Goal: Task Accomplishment & Management: Manage account settings

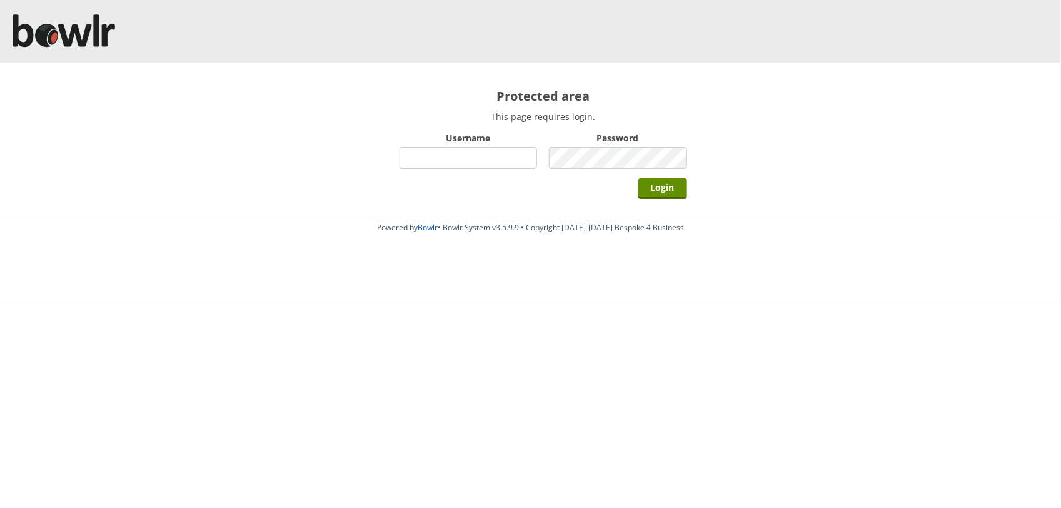
click at [520, 157] on input "Username" at bounding box center [469, 158] width 138 height 22
type input "BarRinkMonitor"
click at [639, 178] on input "Login" at bounding box center [663, 188] width 49 height 21
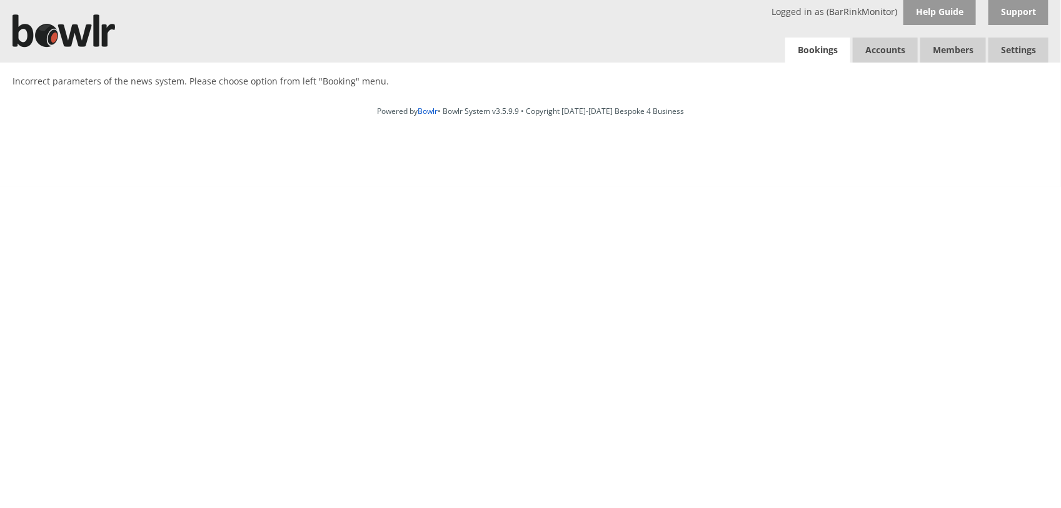
click at [821, 44] on link "Bookings" at bounding box center [818, 51] width 65 height 26
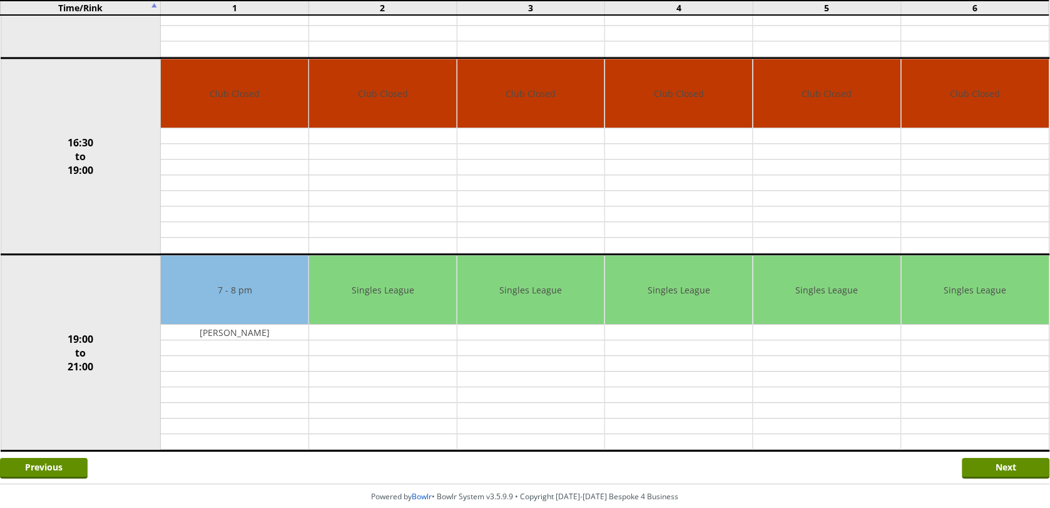
scroll to position [944, 0]
